Goal: Find specific page/section: Find specific page/section

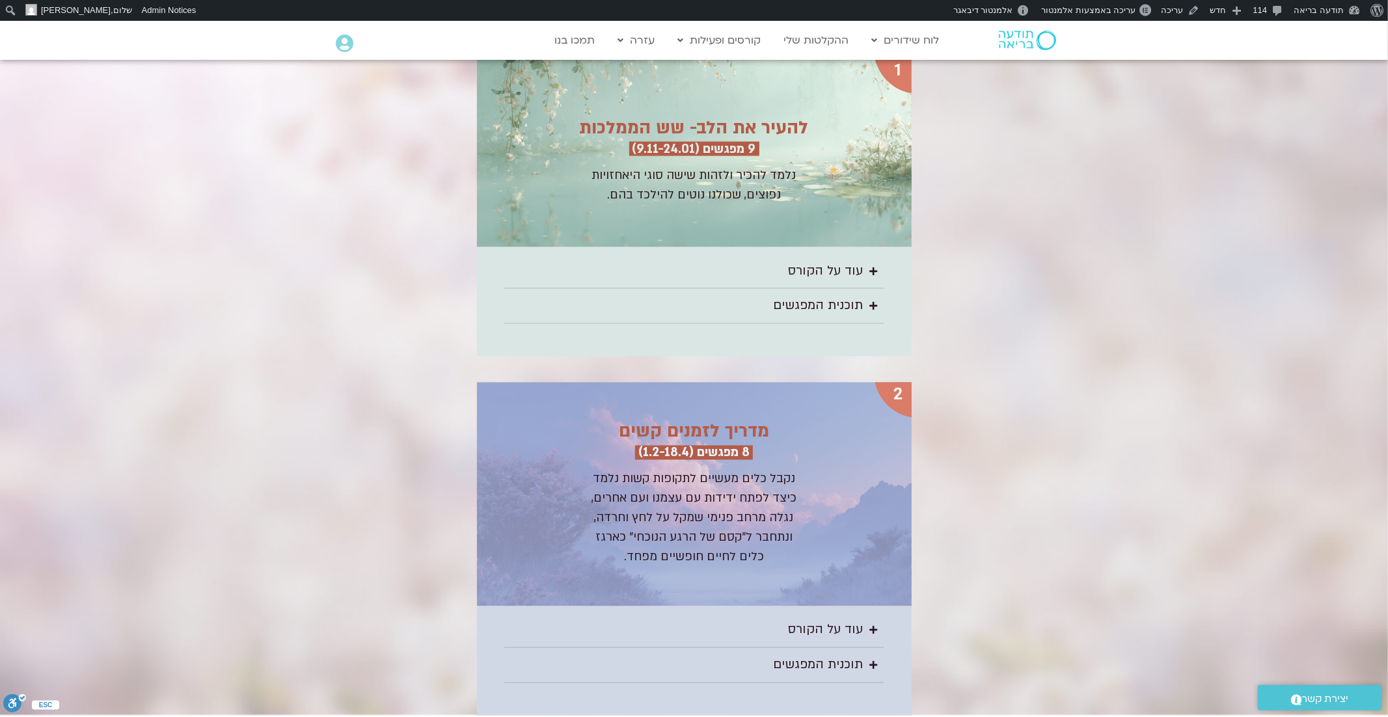
scroll to position [1791, 0]
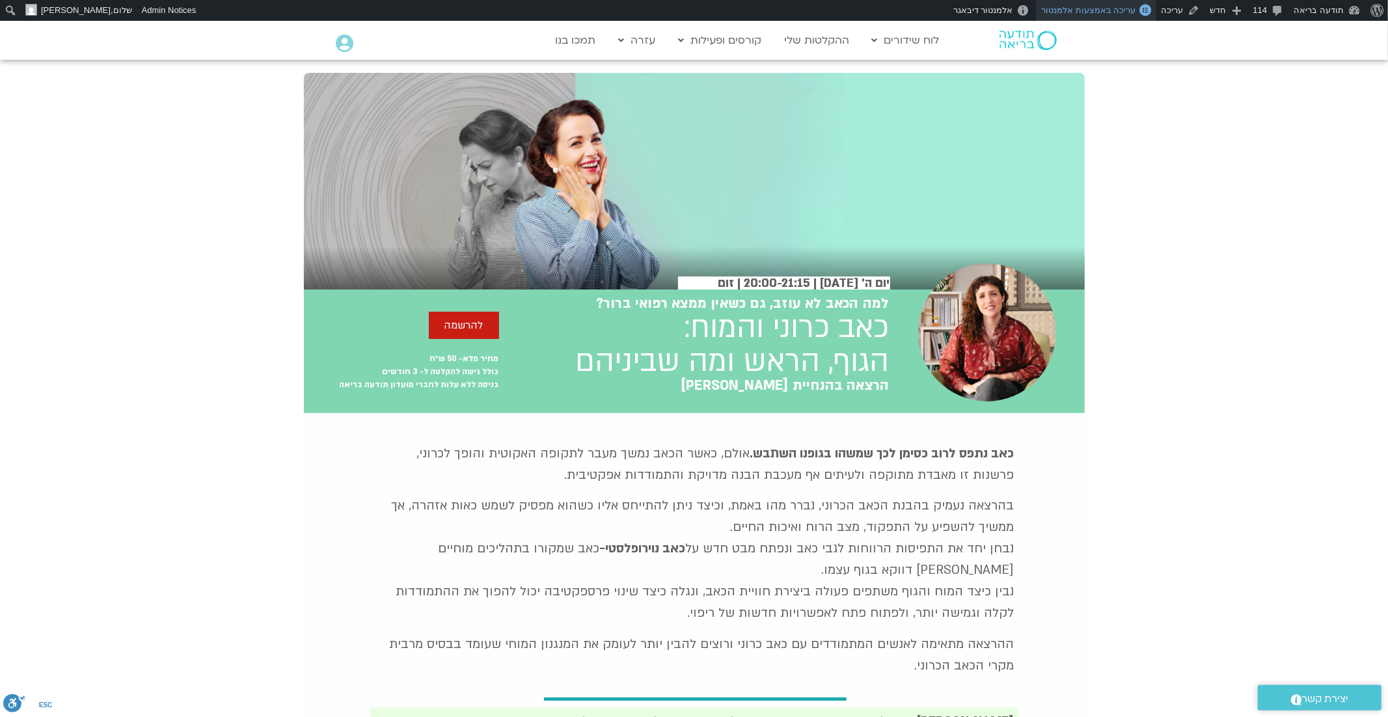
click at [1114, 8] on span "עריכה באמצעות אלמנטור" at bounding box center [1088, 10] width 94 height 10
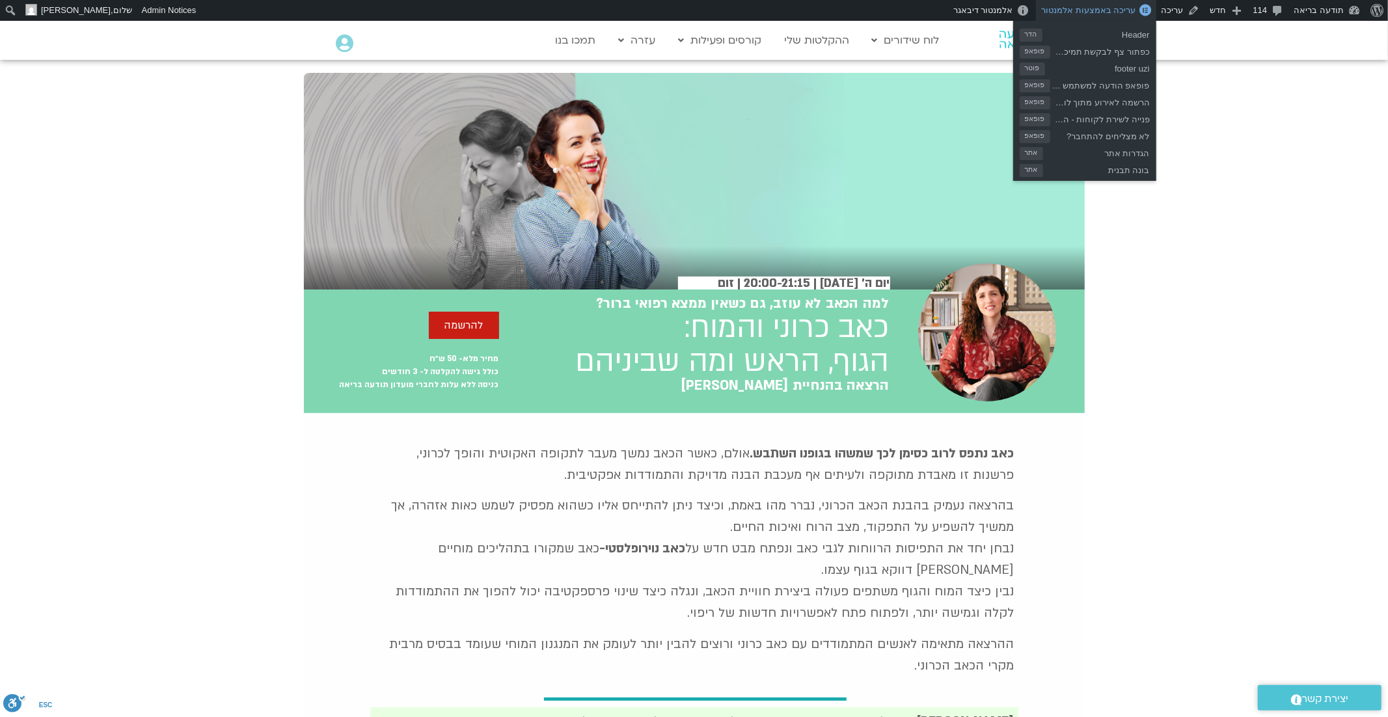
click at [1113, 10] on span "עריכה באמצעות אלמנטור" at bounding box center [1088, 10] width 94 height 10
